Goal: Transaction & Acquisition: Book appointment/travel/reservation

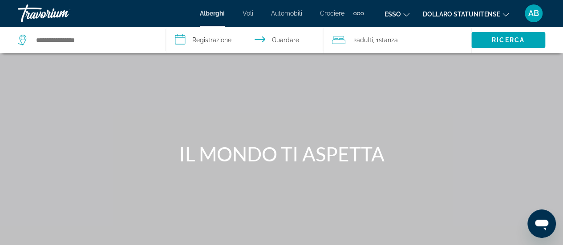
click at [134, 10] on div "Alberghi Voli Automobili Crociere Attività Alberghi Voli Automobili Crociere At…" at bounding box center [281, 13] width 563 height 23
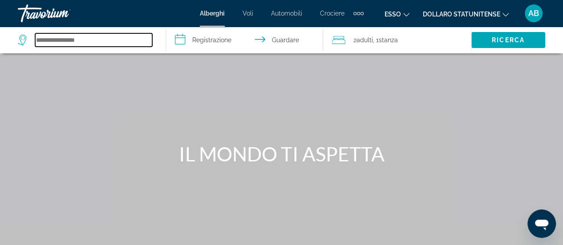
click at [116, 40] on input "Cerca destinazione hotel" at bounding box center [93, 39] width 117 height 13
click at [85, 40] on input "Cerca destinazione hotel" at bounding box center [93, 39] width 117 height 13
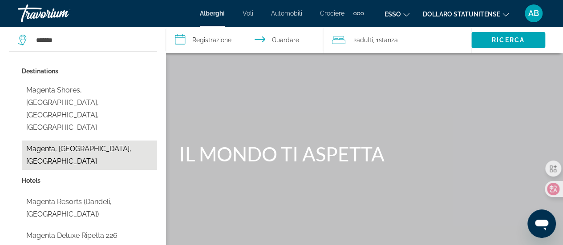
click at [79, 141] on button "Magenta, [GEOGRAPHIC_DATA], [GEOGRAPHIC_DATA]" at bounding box center [89, 155] width 135 height 29
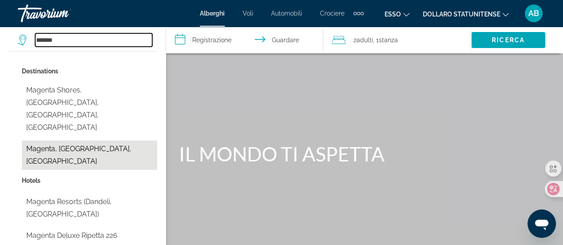
type input "**********"
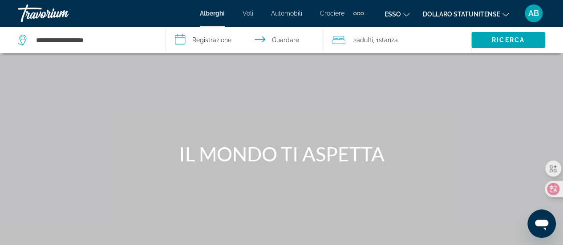
click at [216, 40] on input "**********" at bounding box center [246, 41] width 161 height 29
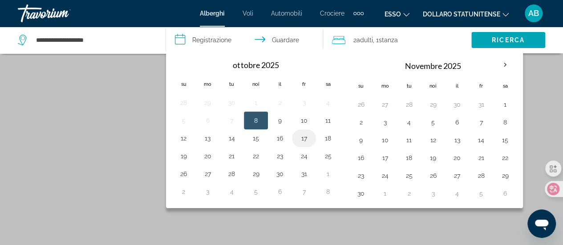
click at [305, 137] on button "17" at bounding box center [304, 138] width 14 height 12
click at [327, 137] on button "18" at bounding box center [328, 138] width 14 height 12
type input "**********"
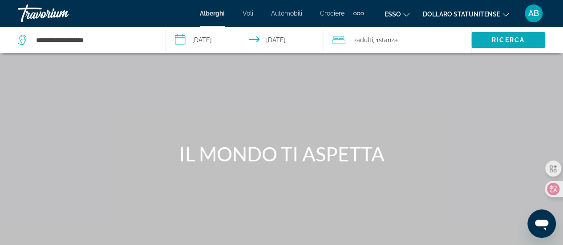
click at [512, 41] on font "Ricerca" at bounding box center [508, 39] width 33 height 7
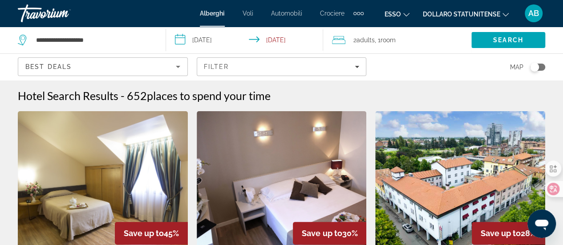
click at [505, 15] on icon "Cambia valuta" at bounding box center [505, 15] width 6 height 4
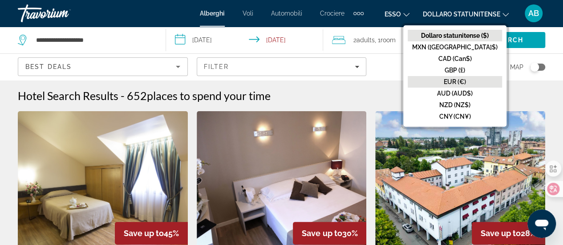
click at [467, 77] on button "EUR (€)" at bounding box center [455, 82] width 94 height 12
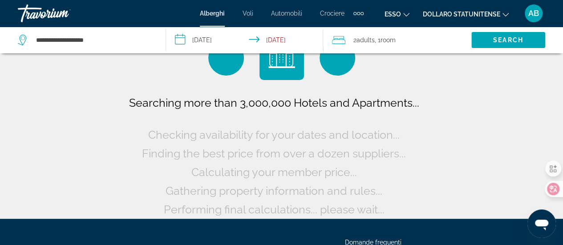
scroll to position [44, 0]
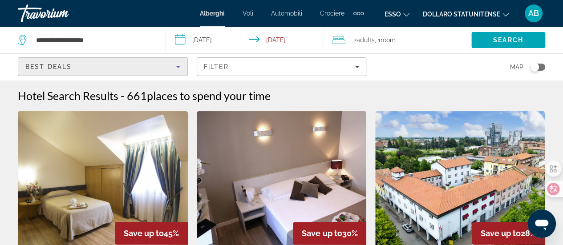
click at [180, 67] on icon "Sort by" at bounding box center [178, 66] width 11 height 11
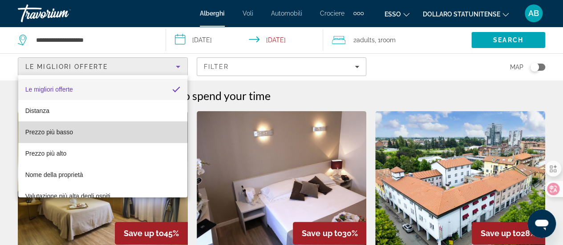
click at [134, 129] on mat-option "Prezzo più basso" at bounding box center [102, 131] width 169 height 21
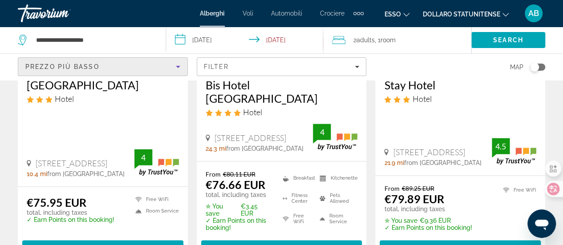
scroll to position [578, 0]
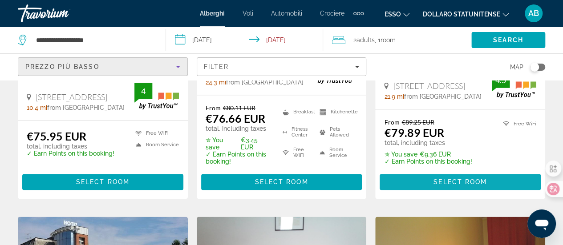
click at [462, 178] on span "Select Room" at bounding box center [459, 181] width 53 height 7
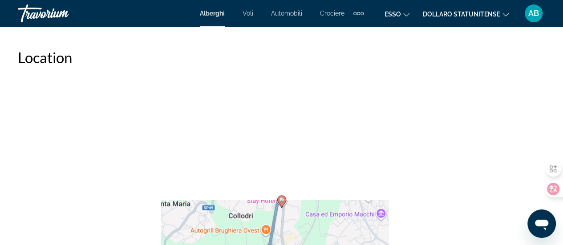
scroll to position [1023, 0]
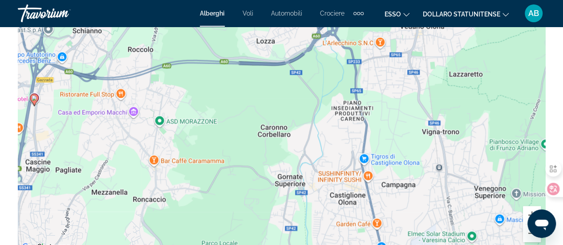
drag, startPoint x: 456, startPoint y: 145, endPoint x: 239, endPoint y: 129, distance: 218.1
click at [157, 129] on div "Per attivare il trascinamento con la tastiera, premi Alt + Invio. Nello stato d…" at bounding box center [281, 119] width 527 height 267
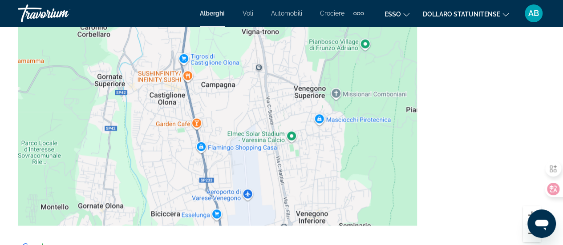
drag, startPoint x: 420, startPoint y: 139, endPoint x: 214, endPoint y: 48, distance: 224.9
click at [226, 38] on div "Per attivare il trascinamento con la tastiera, premi Alt + Invio. Nello stato d…" at bounding box center [281, 119] width 527 height 267
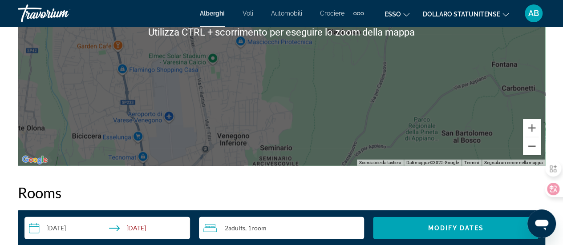
scroll to position [1112, 0]
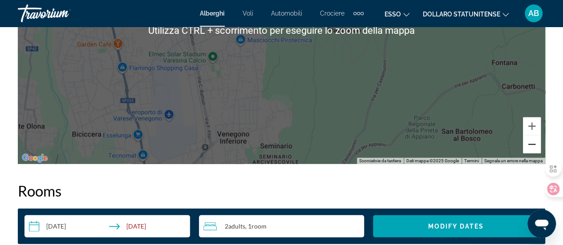
click at [531, 145] on button "Zoom indietro" at bounding box center [532, 145] width 18 height 18
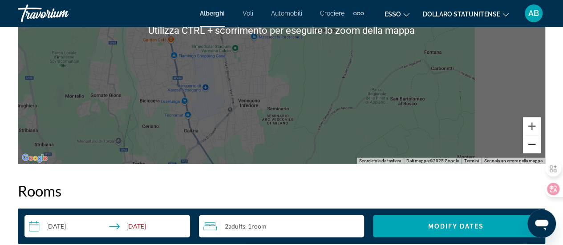
click at [531, 145] on button "Zoom indietro" at bounding box center [532, 145] width 18 height 18
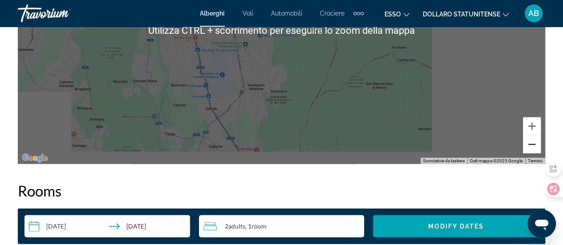
click at [531, 145] on button "Zoom indietro" at bounding box center [532, 145] width 18 height 18
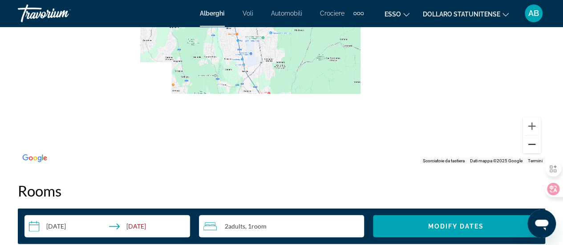
click at [531, 145] on button "Zoom indietro" at bounding box center [532, 145] width 18 height 18
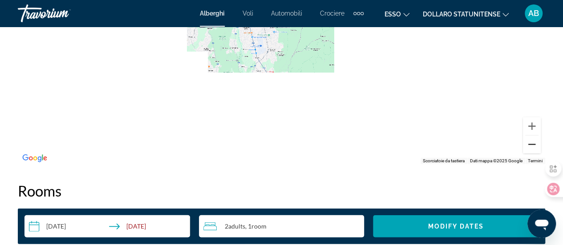
click at [531, 145] on button "Zoom indietro" at bounding box center [532, 145] width 18 height 18
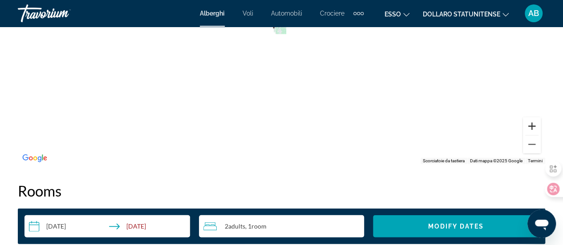
click at [536, 125] on button "Zoom avanti" at bounding box center [532, 126] width 18 height 18
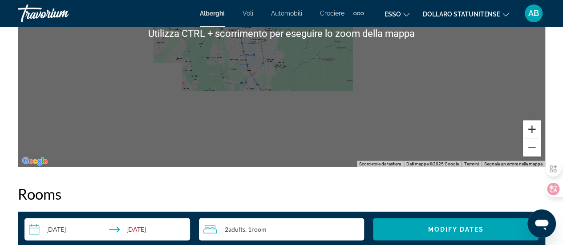
scroll to position [1023, 0]
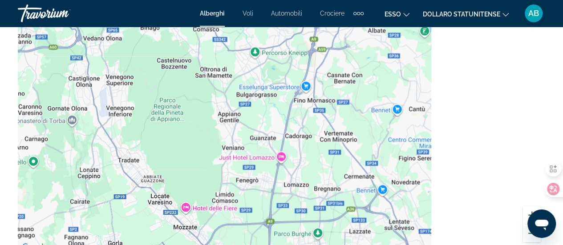
drag, startPoint x: 425, startPoint y: 142, endPoint x: 273, endPoint y: 107, distance: 155.8
click at [273, 107] on div "Per attivare il trascinamento con la tastiera, premi Alt + Invio. Nello stato d…" at bounding box center [281, 119] width 527 height 267
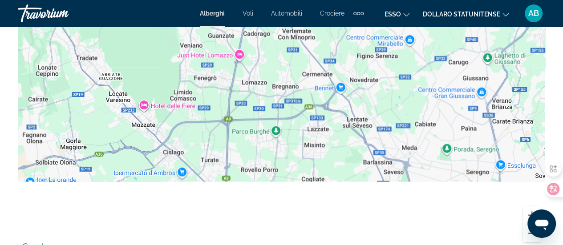
drag, startPoint x: 484, startPoint y: 126, endPoint x: 437, endPoint y: 24, distance: 112.3
